Goal: Task Accomplishment & Management: Complete application form

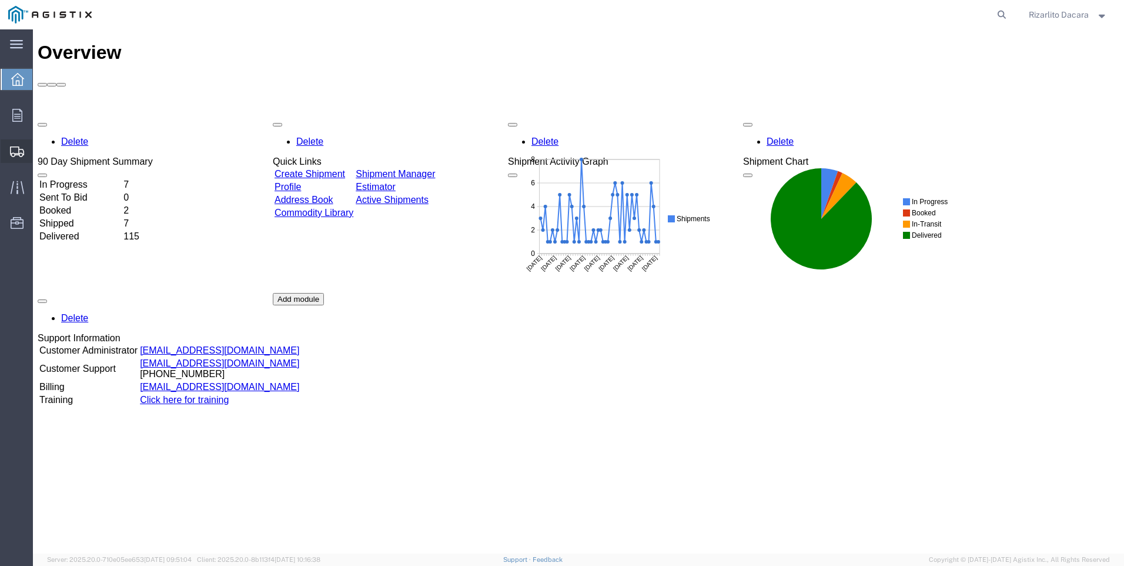
click at [0, 0] on span "Create Shipment" at bounding box center [0, 0] width 0 height 0
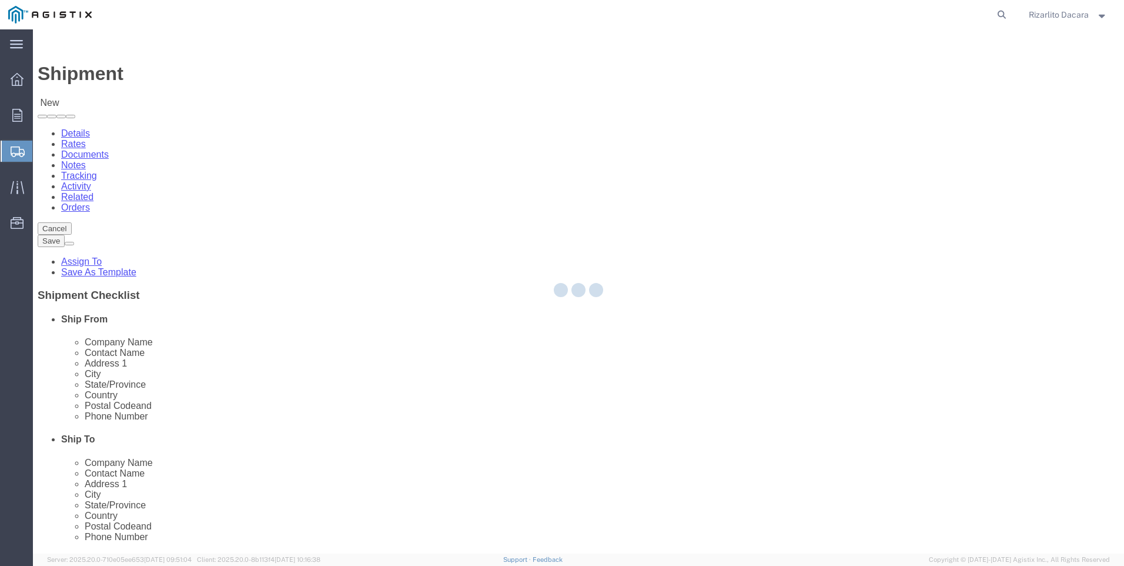
select select
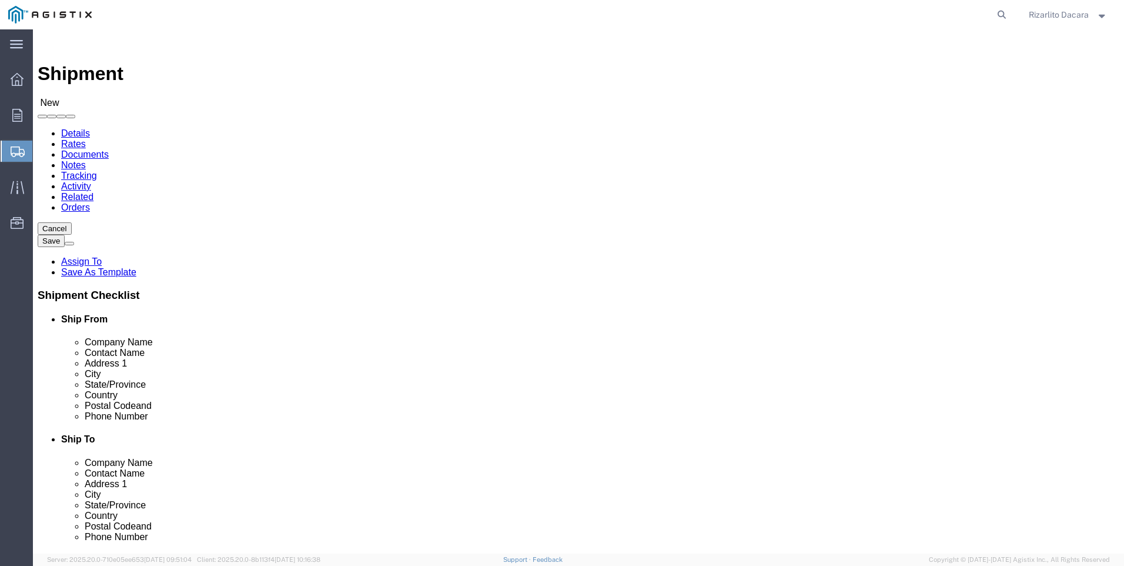
click select "Select MRC Global ([PERSON_NAME] Corp) PG&E"
select select "9596"
click select "Select MRC Global ([PERSON_NAME] Corp) PG&E"
select select
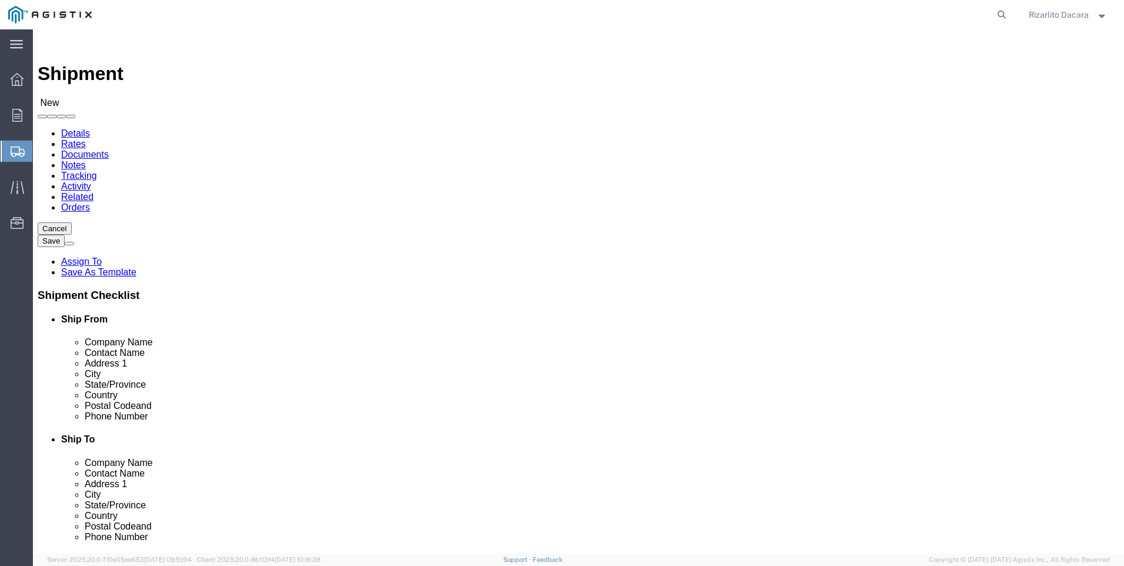
click icon
select select "MYPROFILE"
select select "CA"
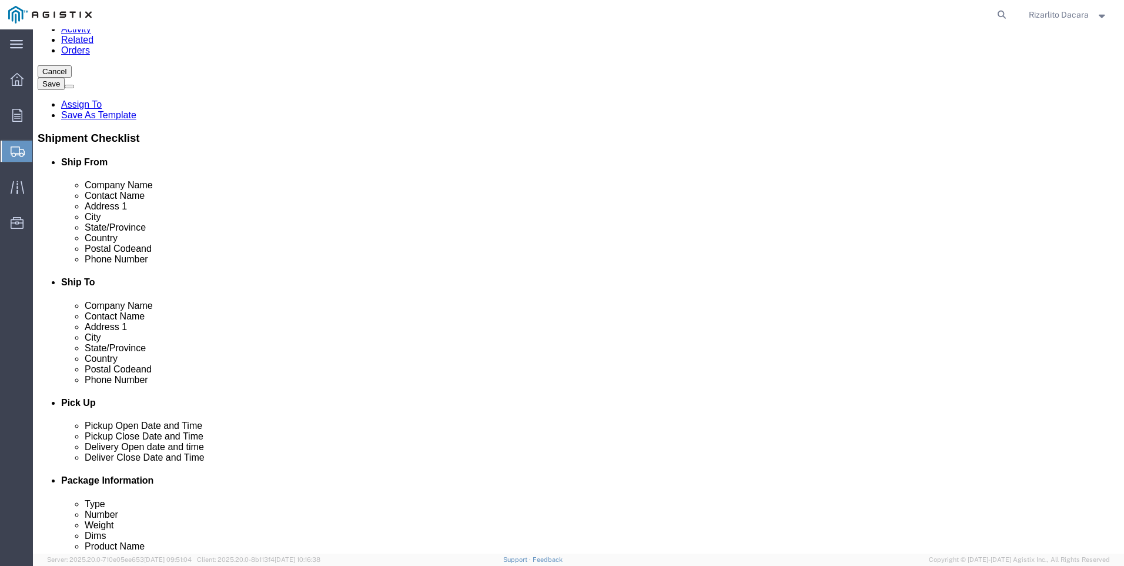
scroll to position [176, 0]
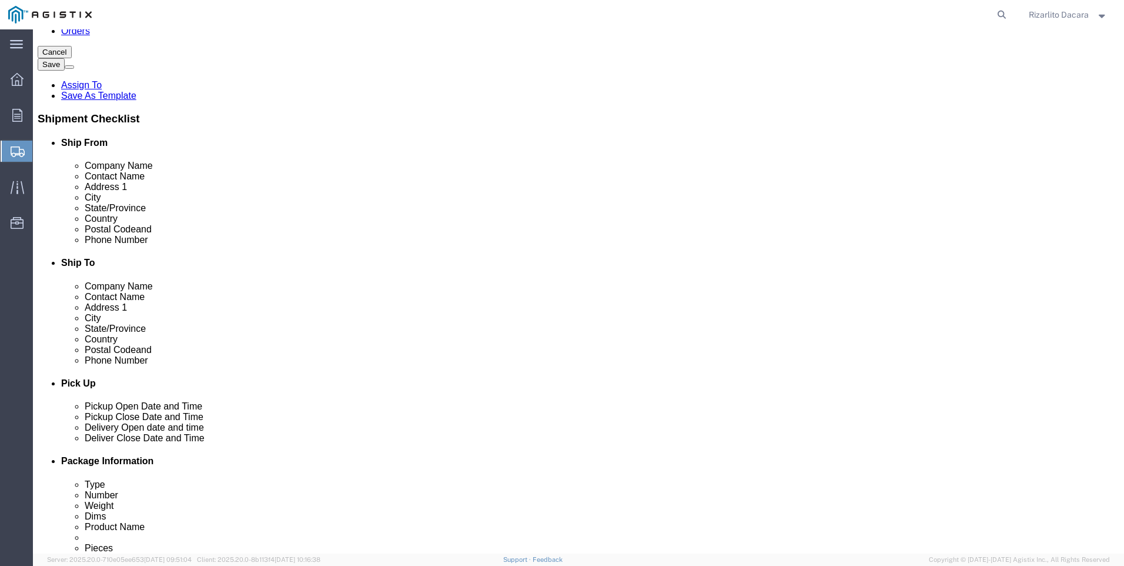
click input "text"
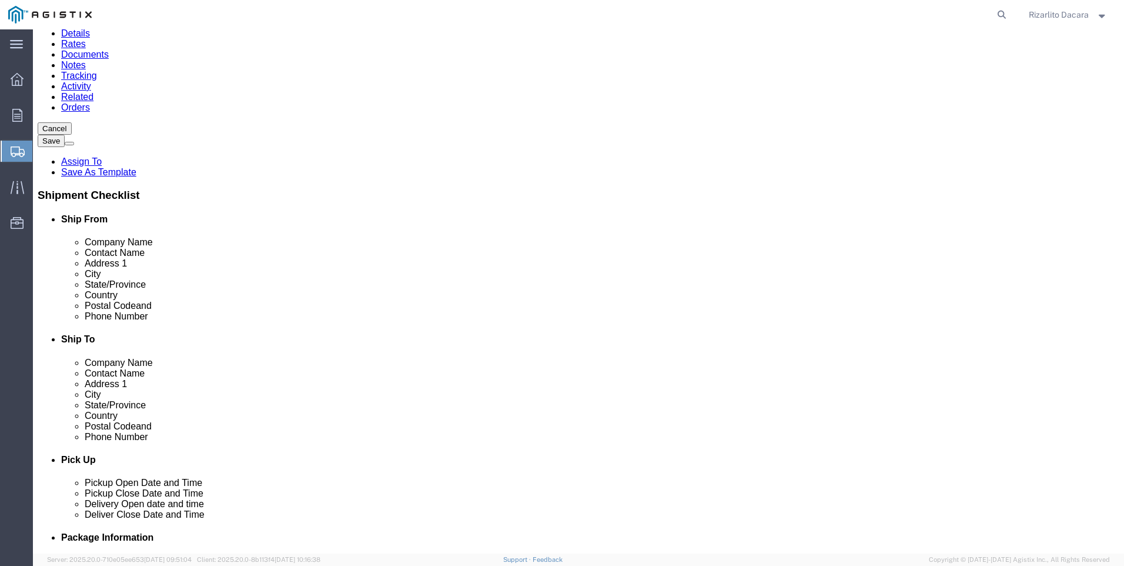
scroll to position [0, 0]
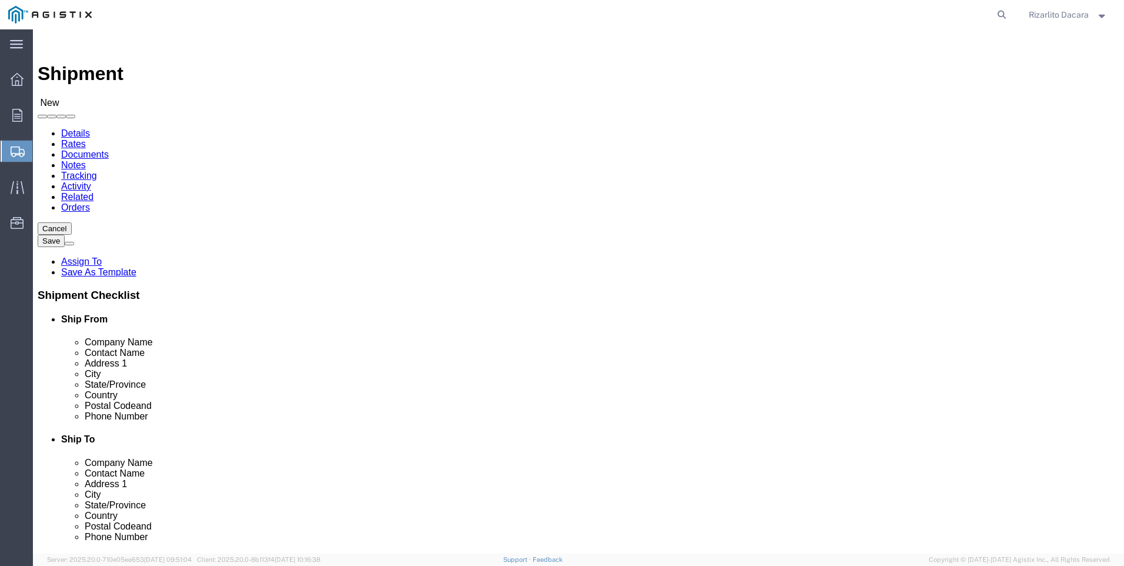
type input "6613916217"
click select "Select All Others [GEOGRAPHIC_DATA] [GEOGRAPHIC_DATA] [GEOGRAPHIC_DATA] [GEOGRA…"
select select "23082"
click select "Select All Others [GEOGRAPHIC_DATA] [GEOGRAPHIC_DATA] [GEOGRAPHIC_DATA] [GEOGRA…"
click input "text"
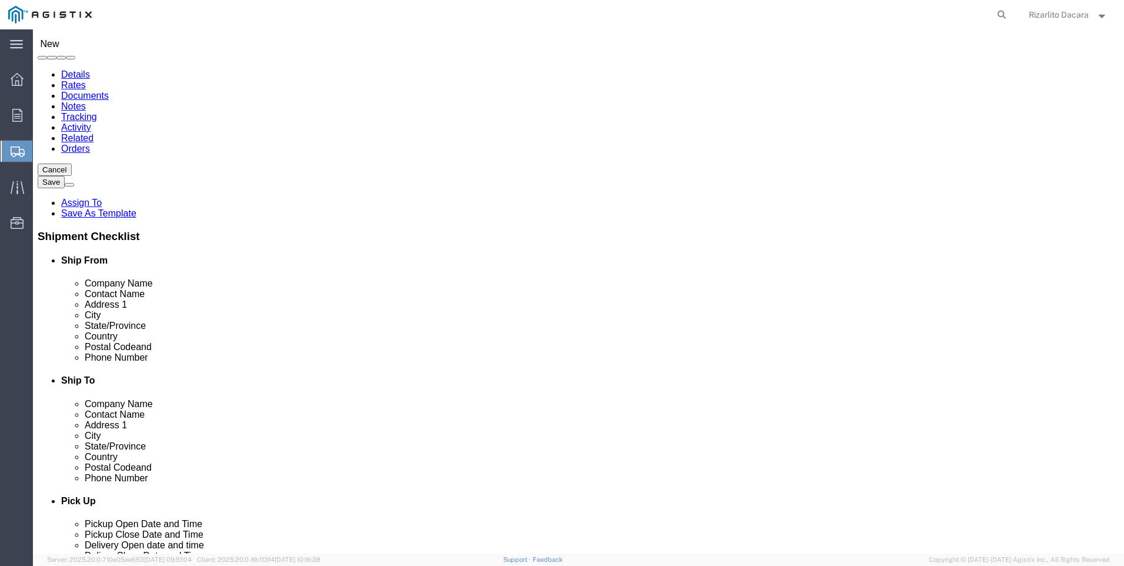
scroll to position [118, 0]
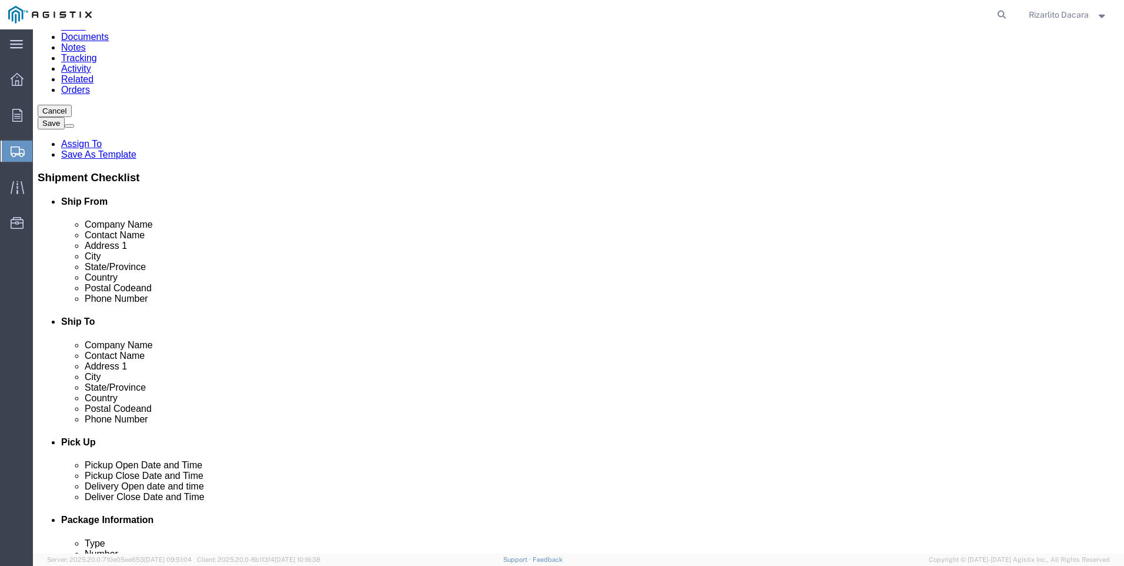
click input "STOCKTON"
type input "S"
type input "STOCK"
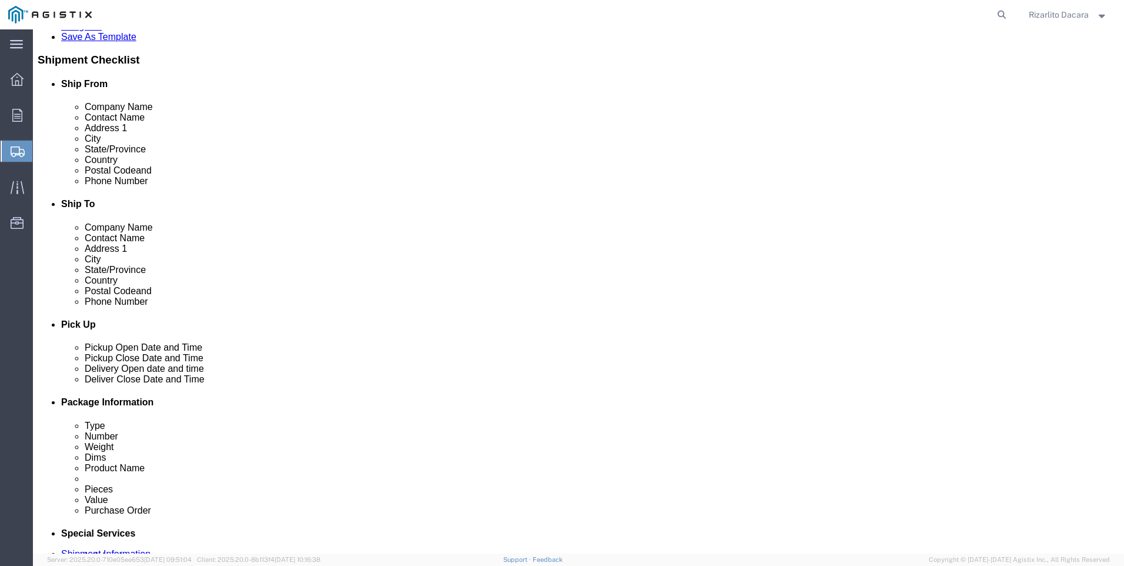
scroll to position [96, 0]
click p "- PG&E - ([GEOGRAPHIC_DATA]) [STREET_ADDRESS]"
select select "CA"
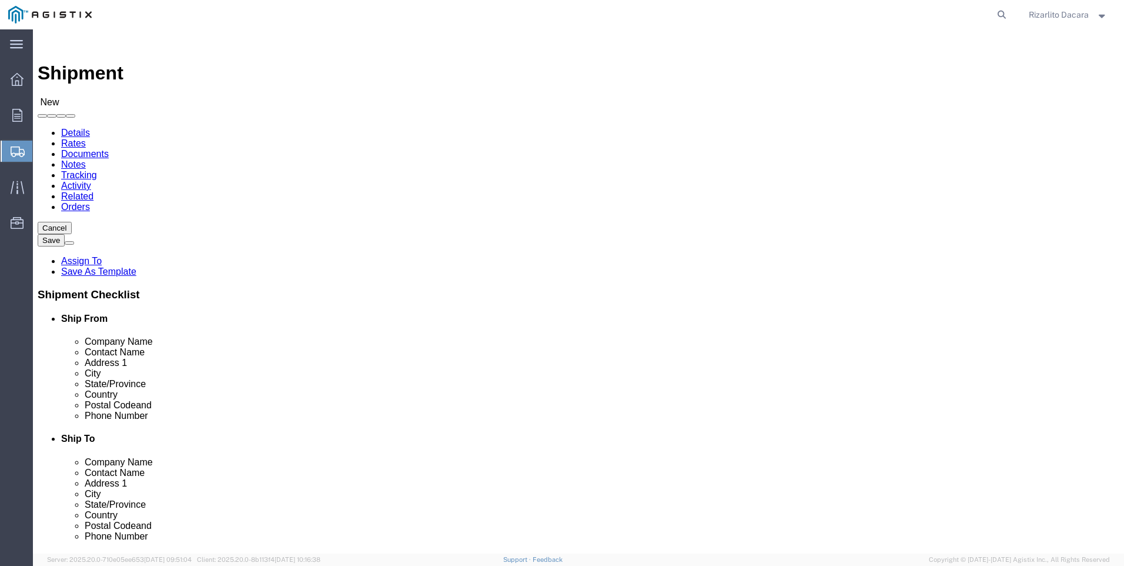
scroll to position [0, 0]
type input "Stockton"
click input "text"
type input "S"
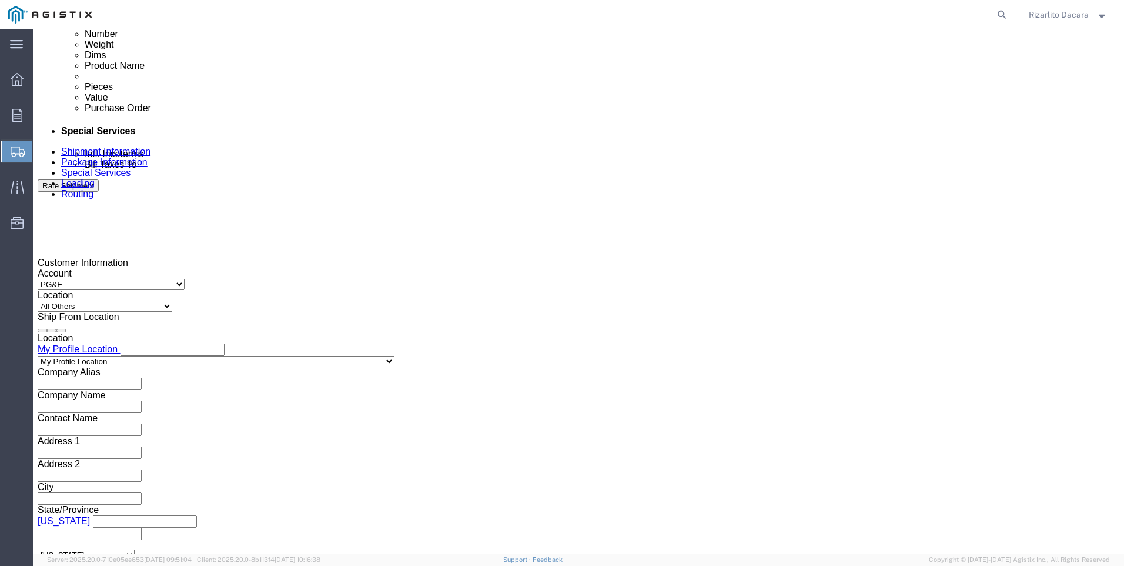
scroll to position [706, 0]
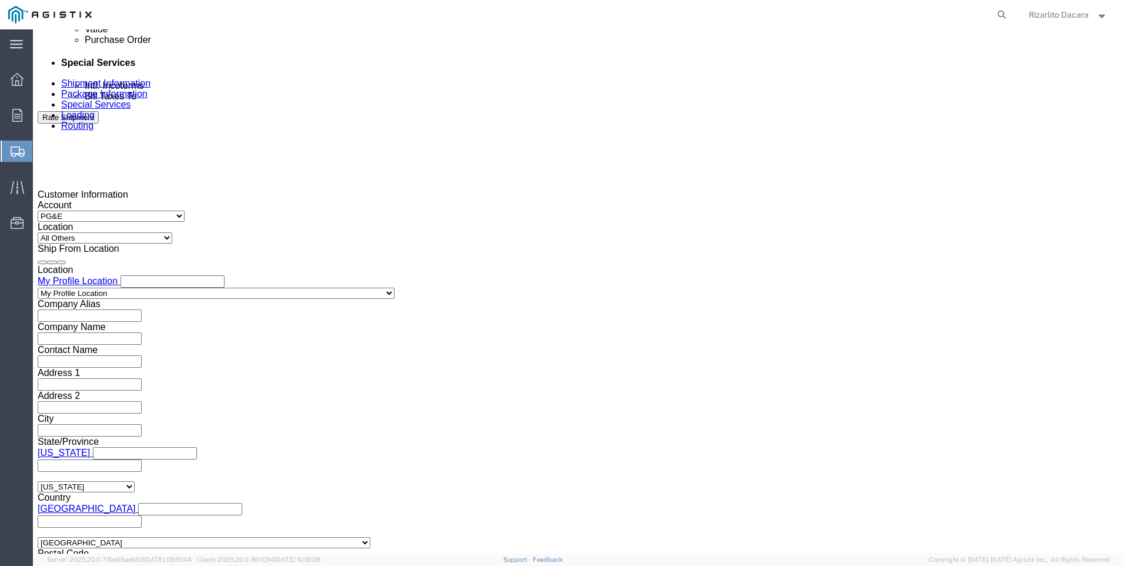
type input "[PERSON_NAME]"
click div "[DATE] 4:00 PM"
click input "4:00 PM"
type input "7:00 AM"
click button "Apply"
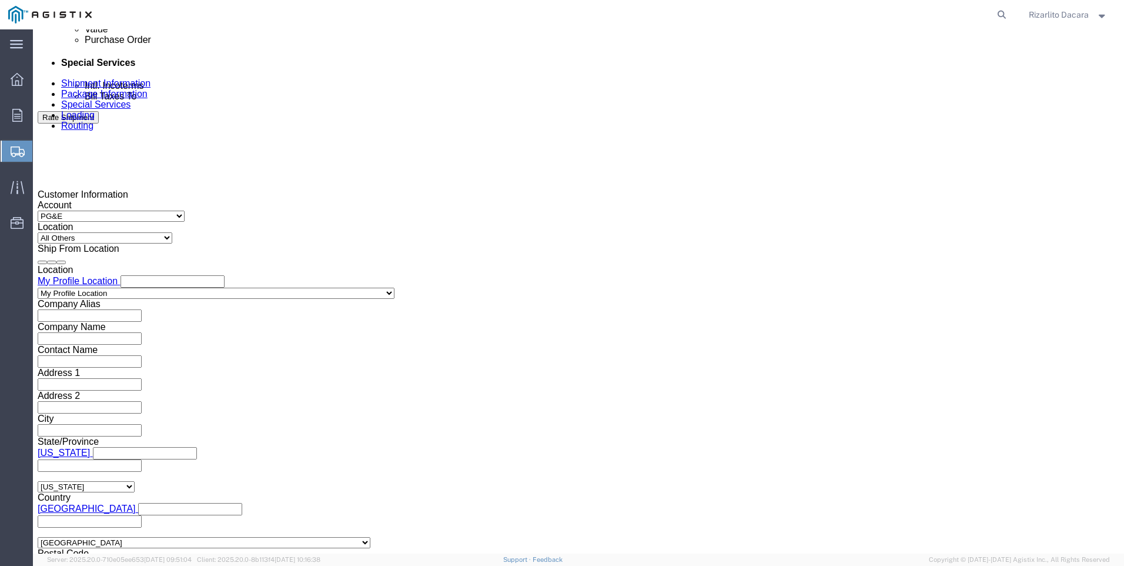
click div "[DATE] 8:00 AM"
type input "10:00 AM"
click button "Apply"
click div
click input "11:00 AM"
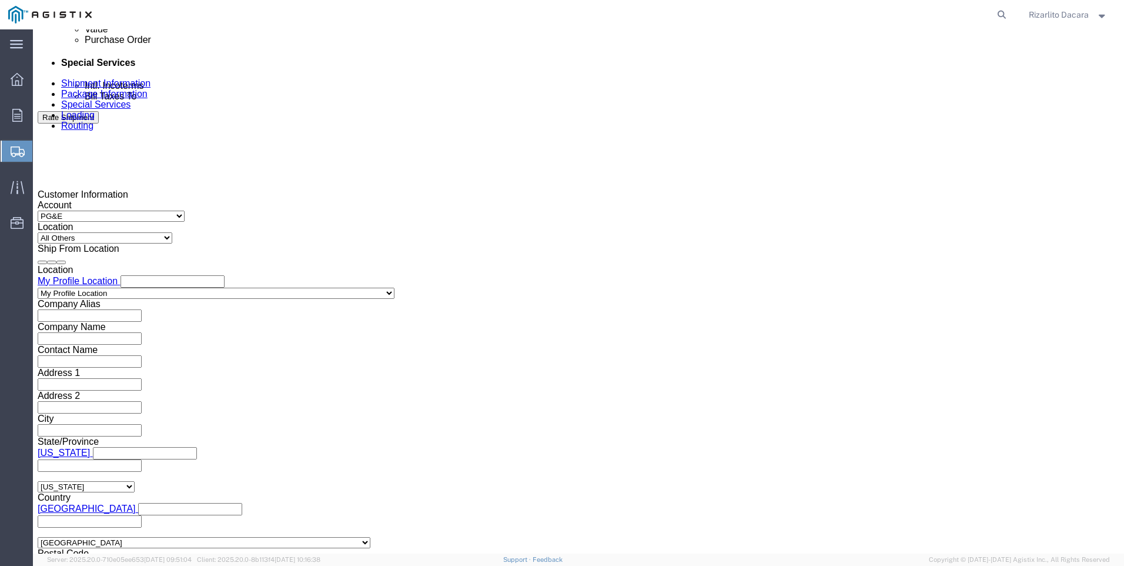
type input "7:00 AM"
click button "Apply"
click div
type input "11:00 AM"
click button "Apply"
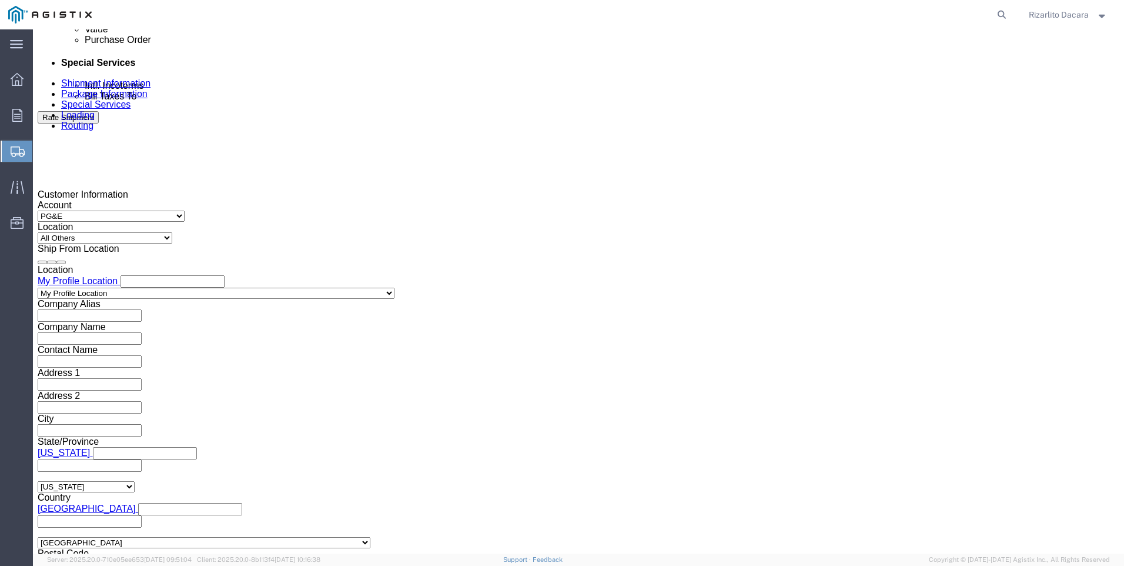
click input "text"
type input "3501420512"
click select "Select Account Type Activity ID Airline Appointment Number ASN Batch Request # …"
select select "SALEORDR"
click select "Select Account Type Activity ID Airline Appointment Number ASN Batch Request # …"
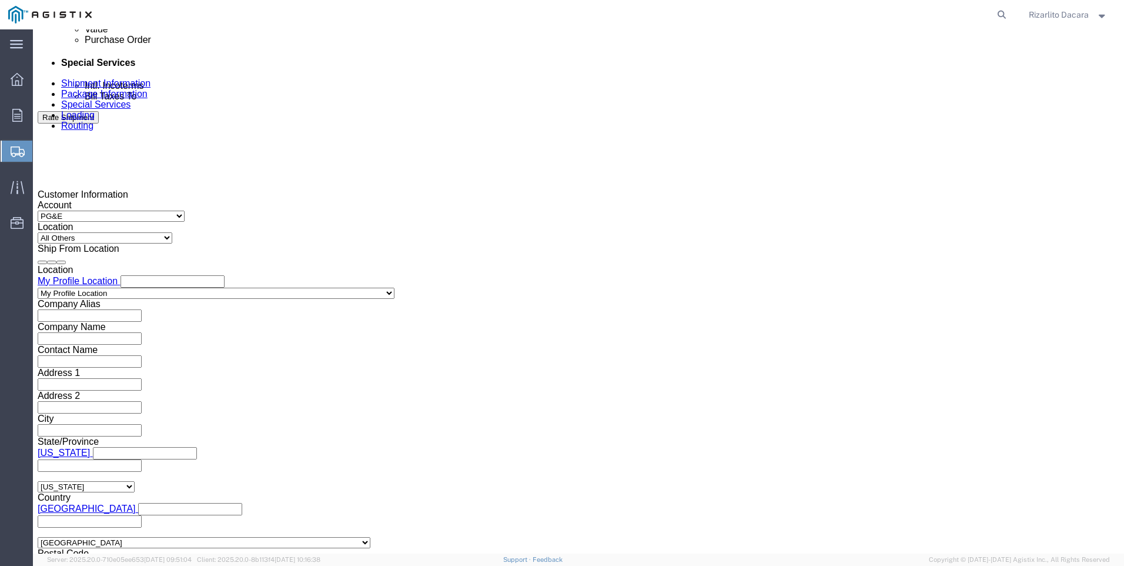
click input "text"
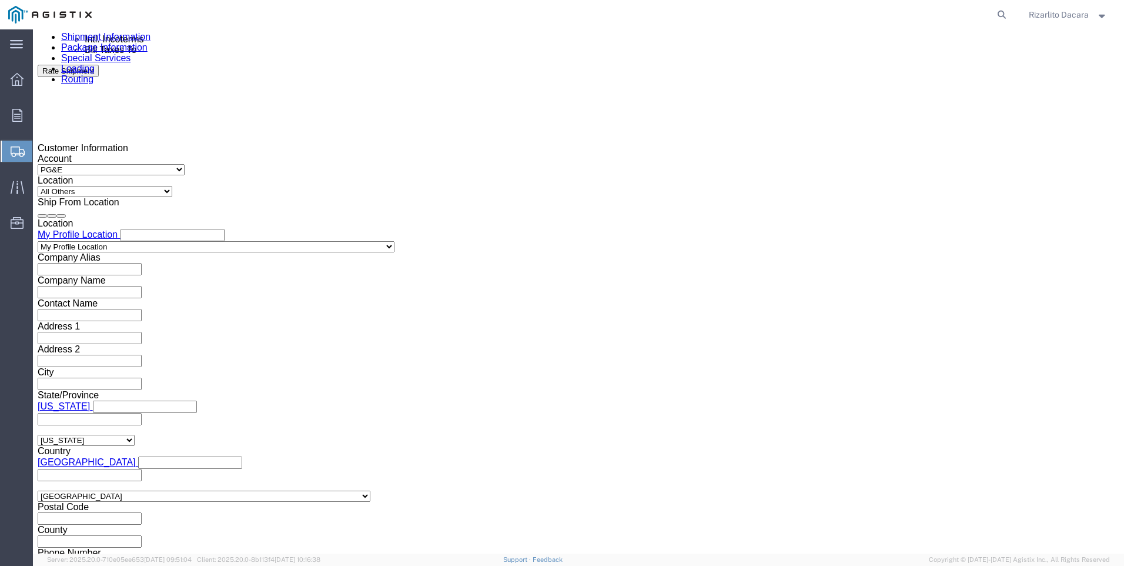
scroll to position [823, 0]
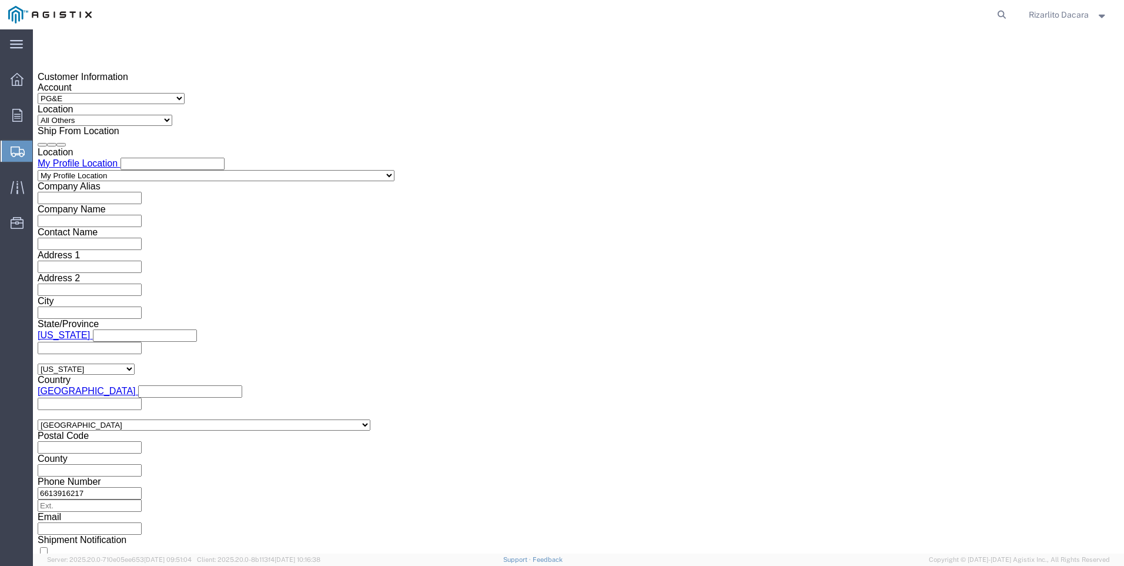
type input "100000075727"
click button "Continue"
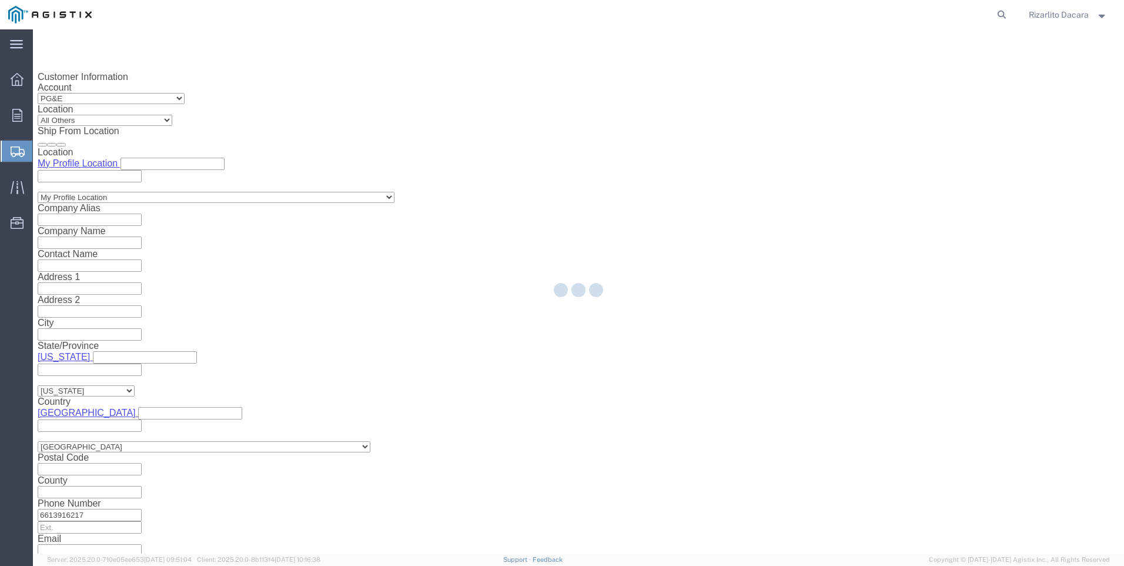
select select "21483"
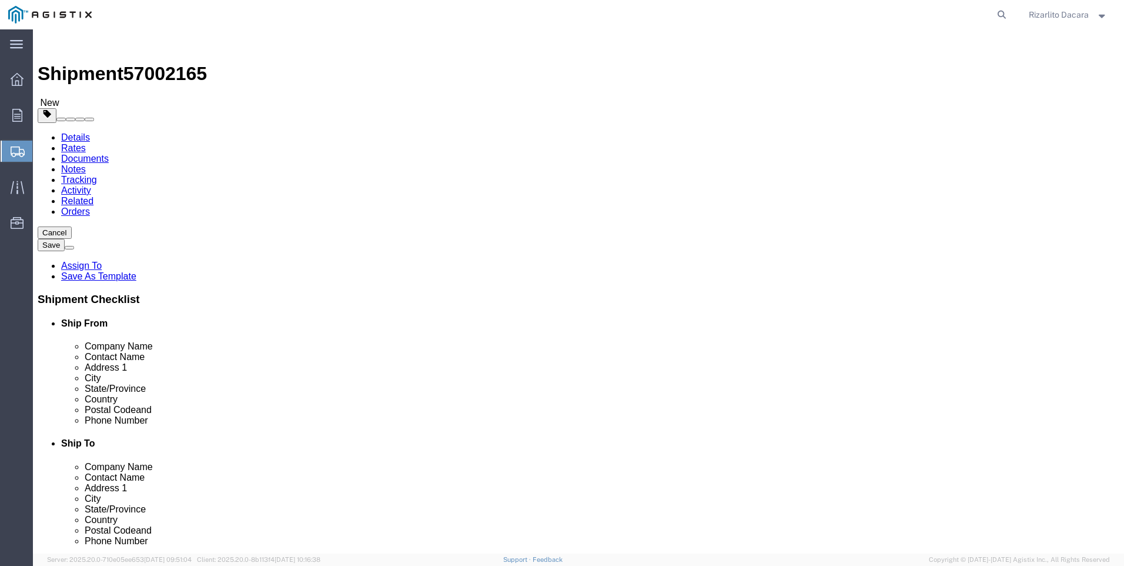
click select "Select Bulk Bundle(s) Cardboard Box(es) Carton(s) Crate(s) Drum(s) (Fiberboard)…"
select select "BNDL"
click select "Select Bulk Bundle(s) Cardboard Box(es) Carton(s) Crate(s) Drum(s) (Fiberboard)…"
click input "text"
type input "1.5"
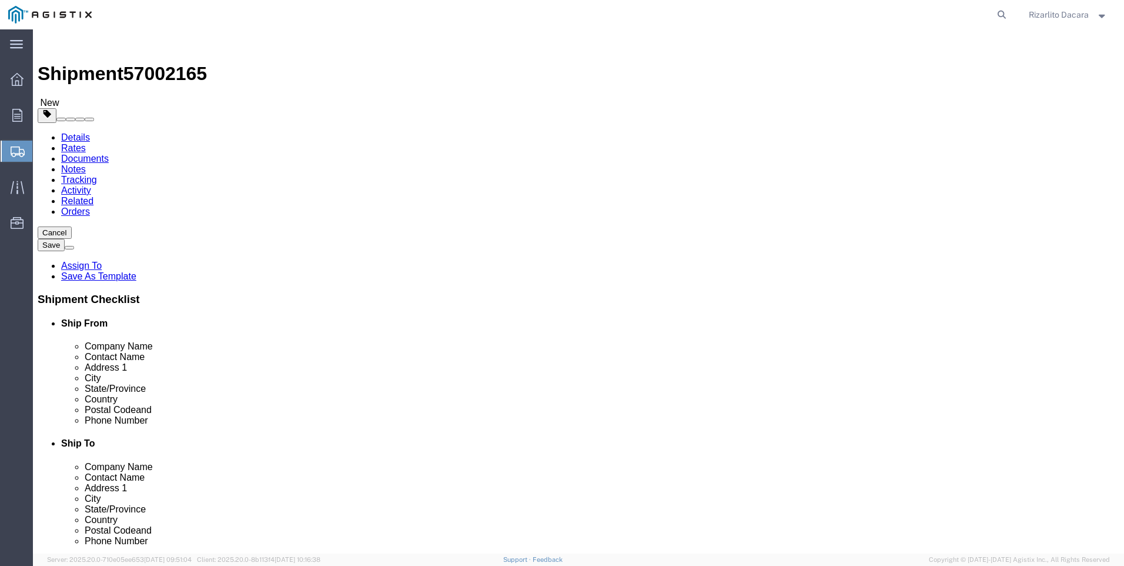
type input "1.5"
click input "1.5"
type input "1"
type input "252"
click input "text"
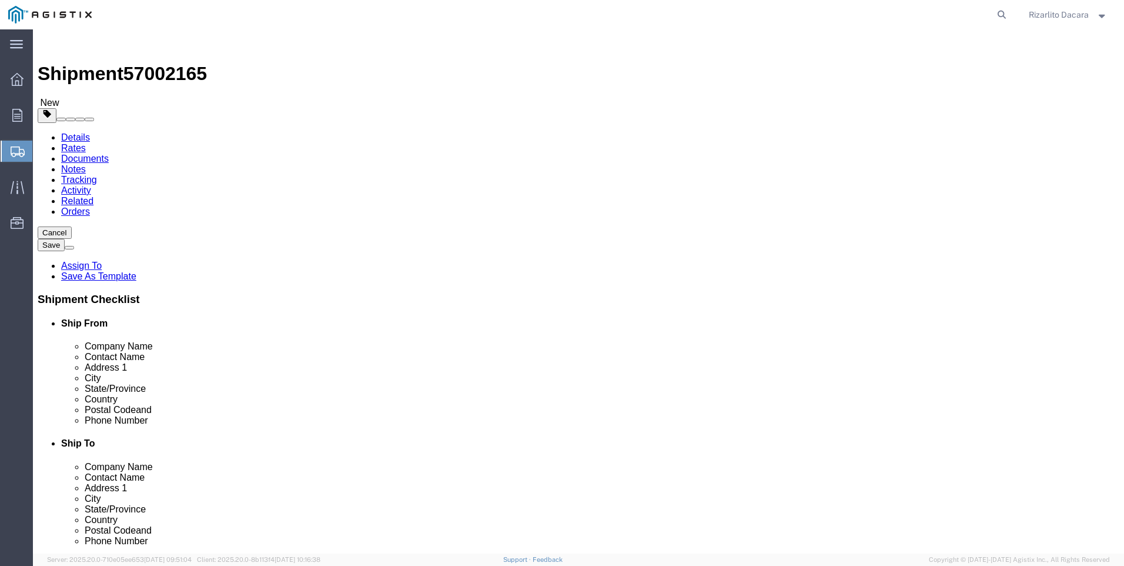
type input "1.5"
click input "0.00"
type input "0"
type input "62"
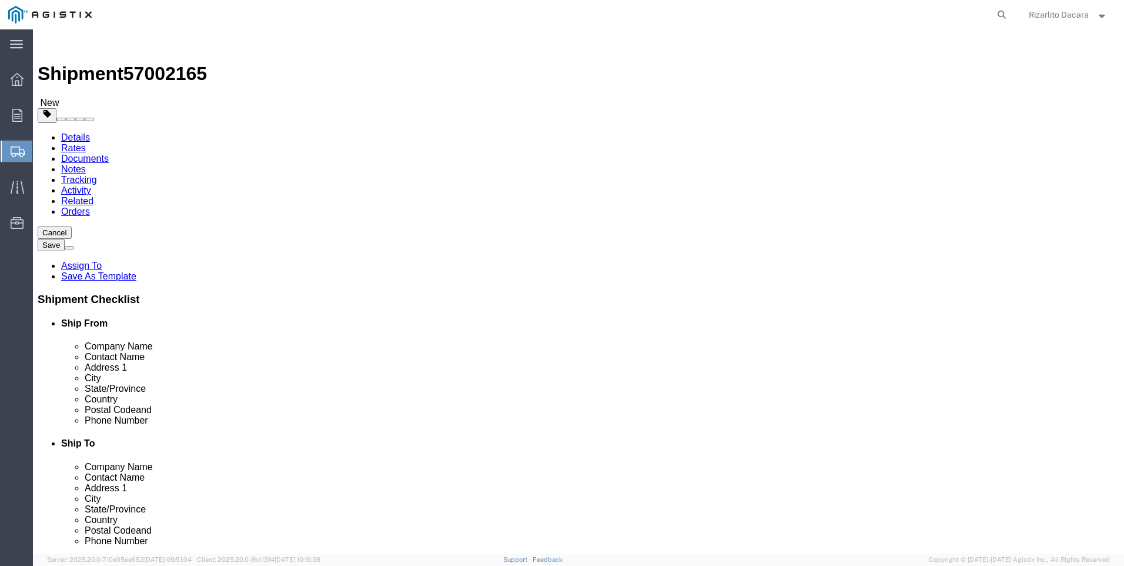
click span
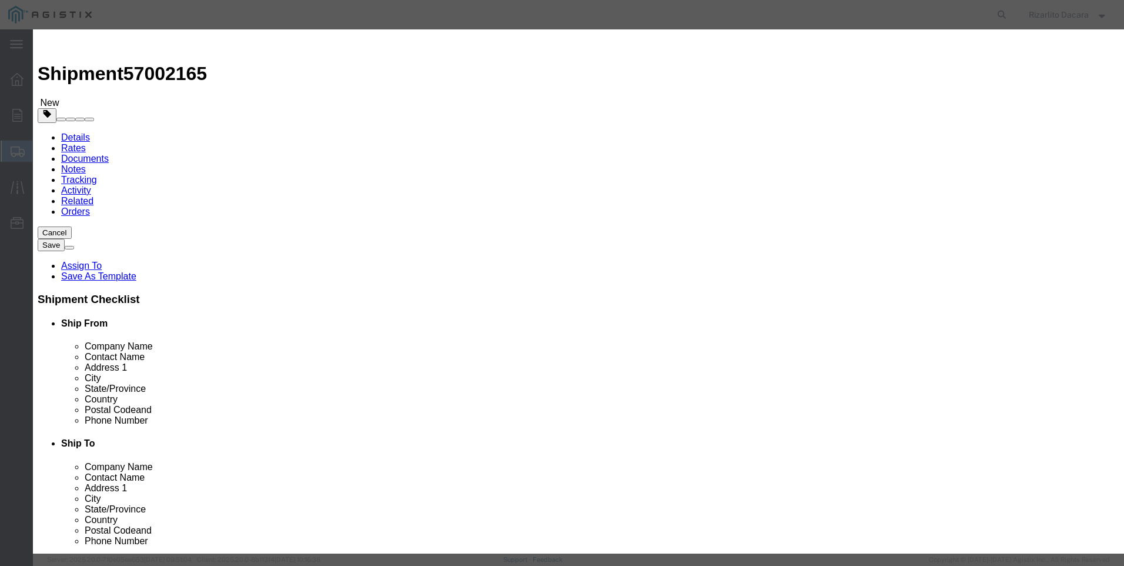
click input "text"
type input "3/8 PTC XH BLK SMLS PIPE SRL"
click input "0"
type input "4"
click input "text"
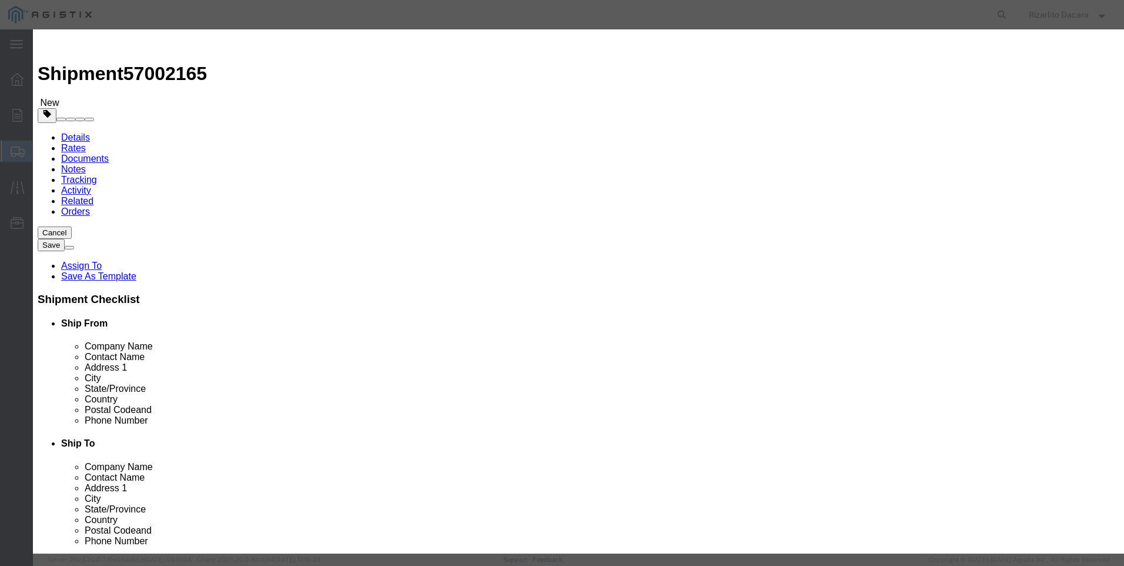
type input "643.20"
click select "Select 50 55 60 65 70 85 92.5 100 125 175 250 300 400"
select select "60"
click select "Select 50 55 60 65 70 85 92.5 100 125 175 250 300 400"
click button "Save & Close"
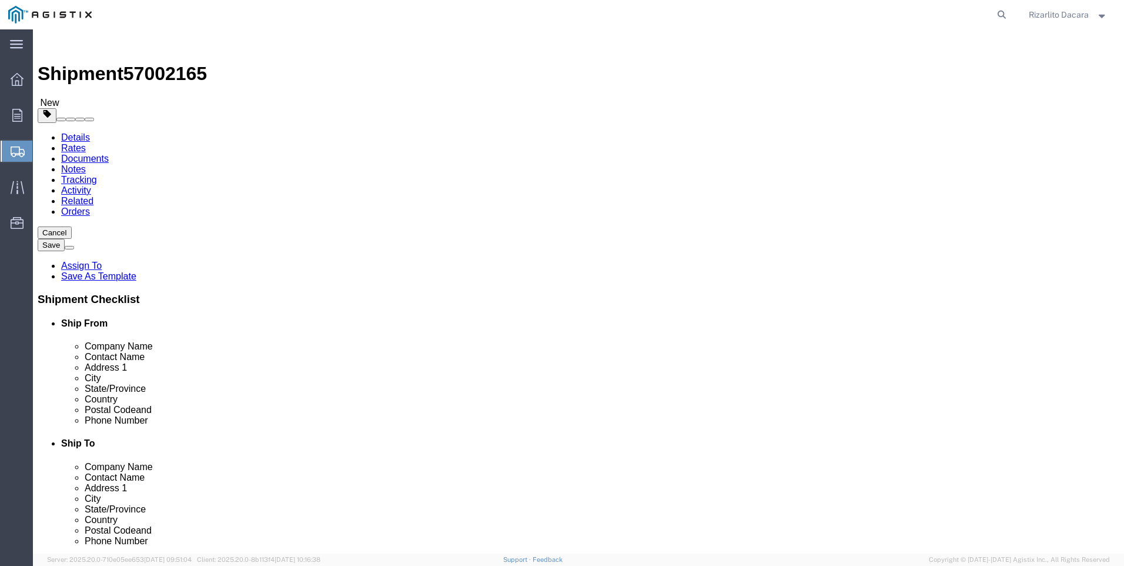
click button "Rate Shipment"
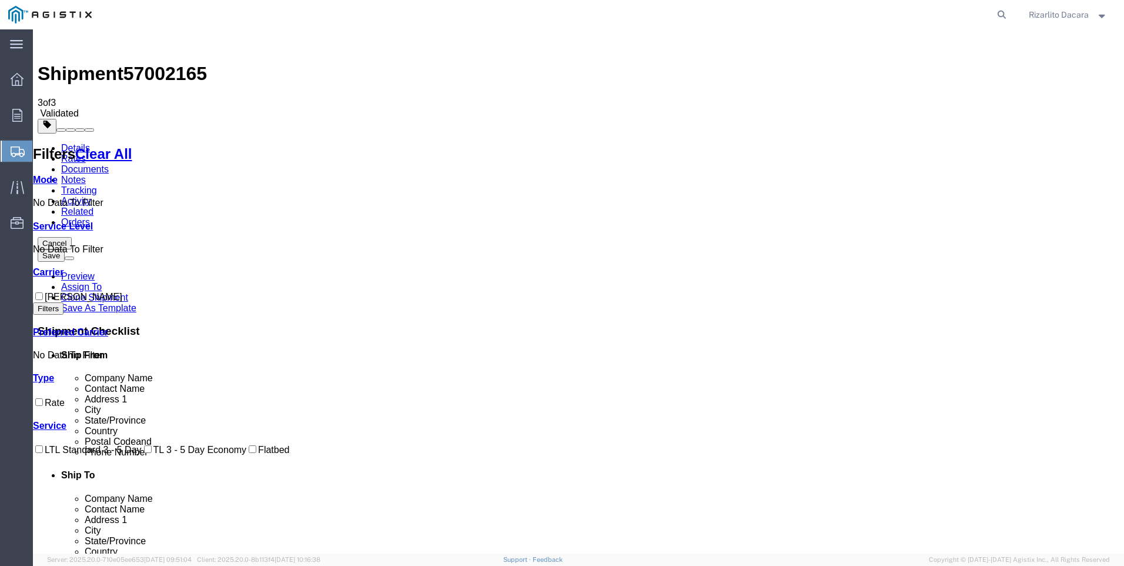
checkbox input "true"
